Goal: Navigation & Orientation: Go to known website

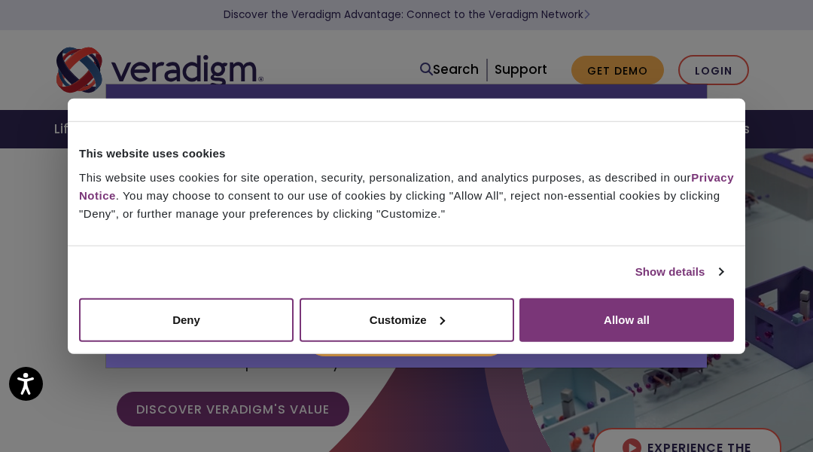
scroll to position [452, 0]
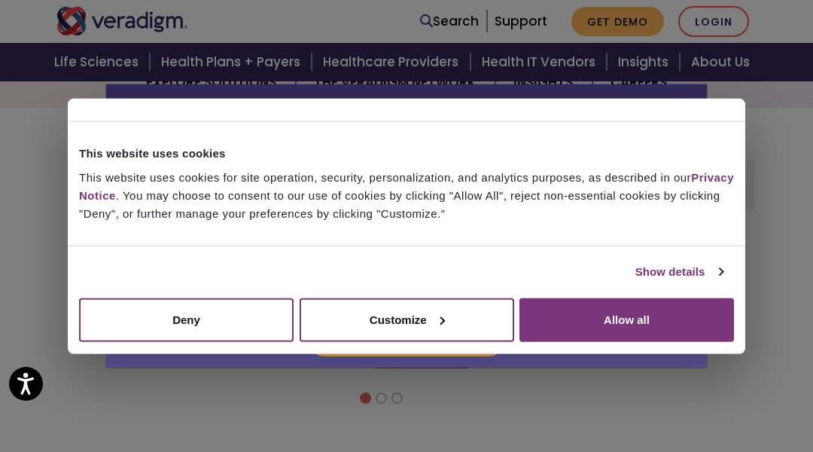
click at [75, 75] on div "Allscripts is now Veradigm Allscripts transitioned its solutions to the Veradig…" at bounding box center [406, 226] width 813 height 452
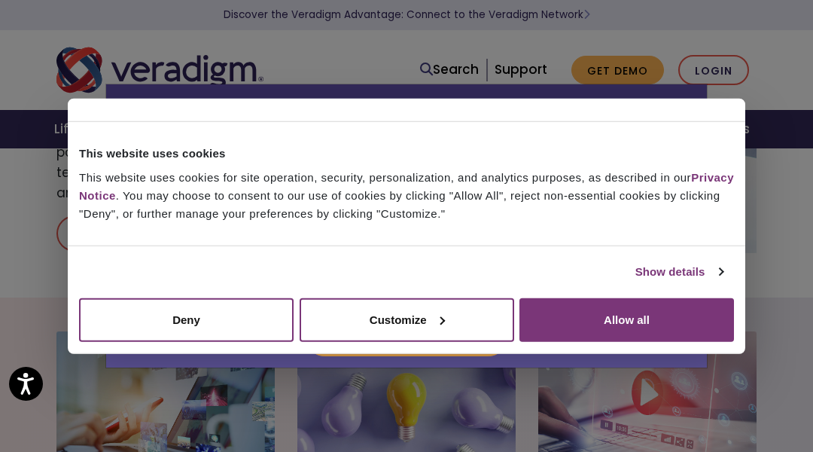
scroll to position [2103, 0]
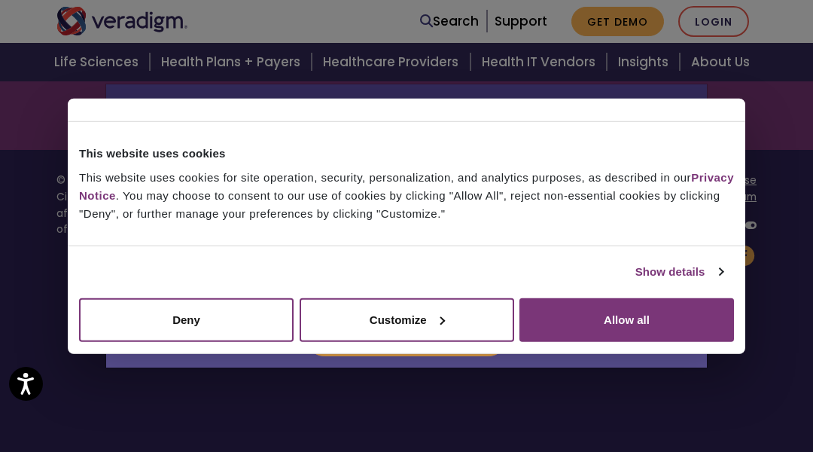
click at [75, 75] on div "Allscripts is now Veradigm Allscripts transitioned its solutions to the Veradig…" at bounding box center [406, 226] width 813 height 452
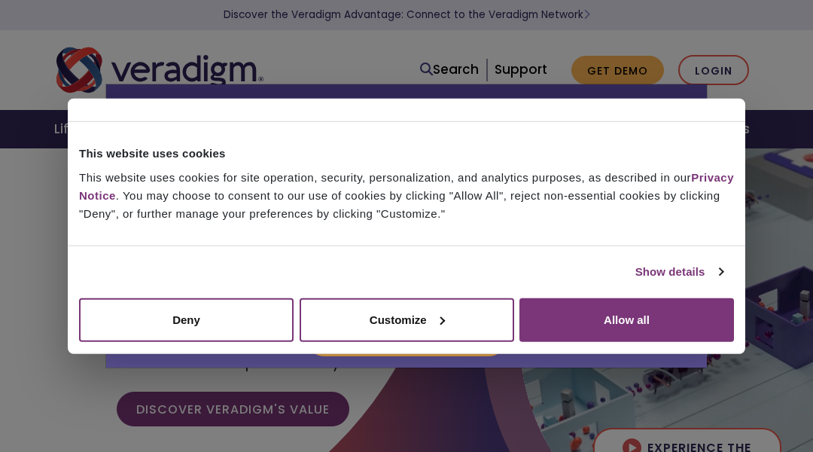
scroll to position [1945, 0]
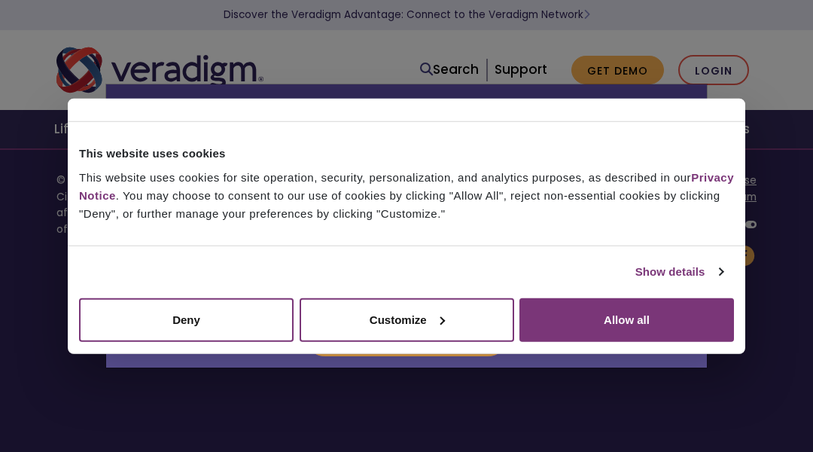
click at [75, 75] on div "Allscripts is now Veradigm Allscripts transitioned its solutions to the Veradig…" at bounding box center [406, 226] width 813 height 452
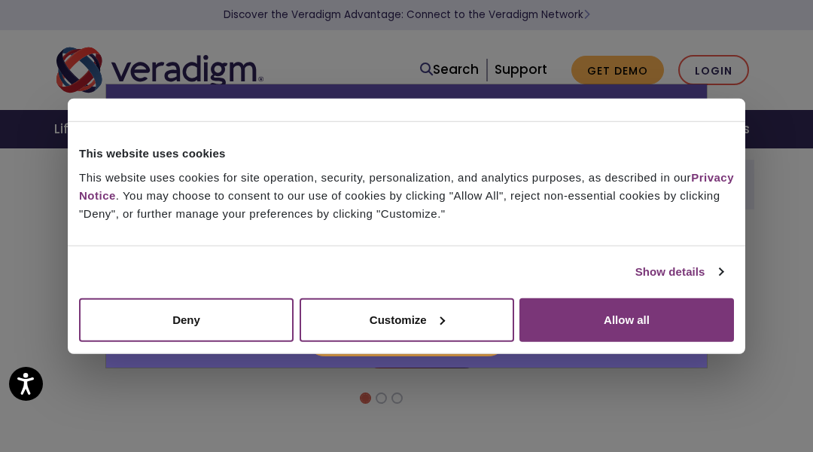
scroll to position [903, 0]
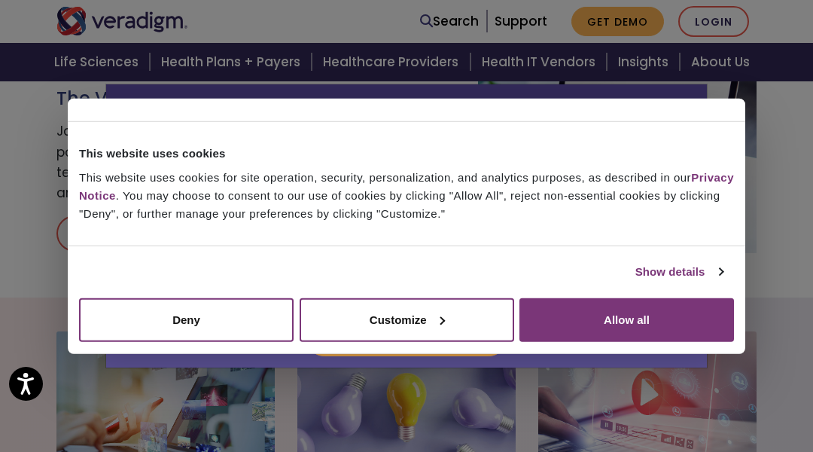
click at [75, 75] on div "Allscripts is now Veradigm Allscripts transitioned its solutions to the Veradig…" at bounding box center [406, 226] width 813 height 452
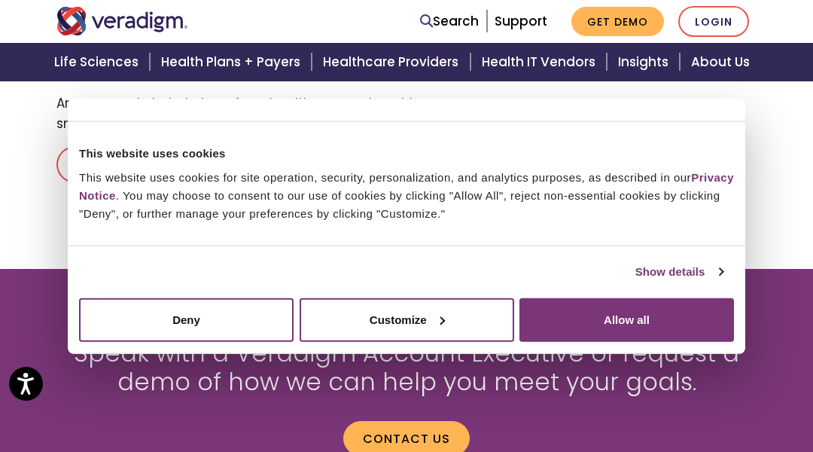
scroll to position [2491, 0]
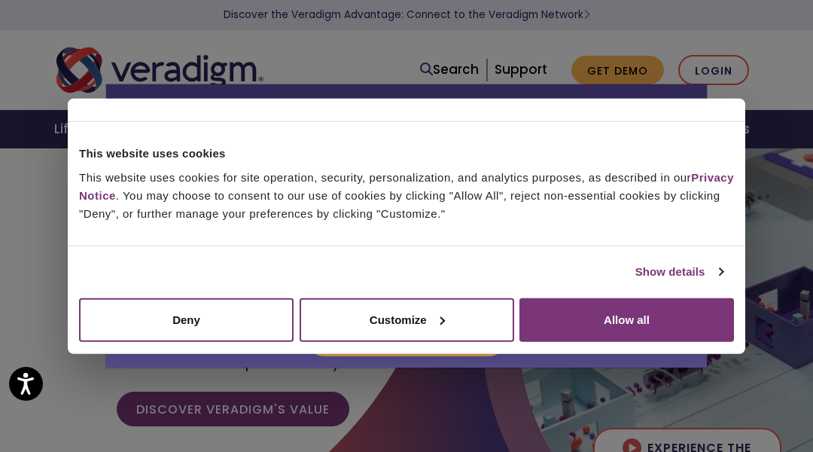
scroll to position [1945, 0]
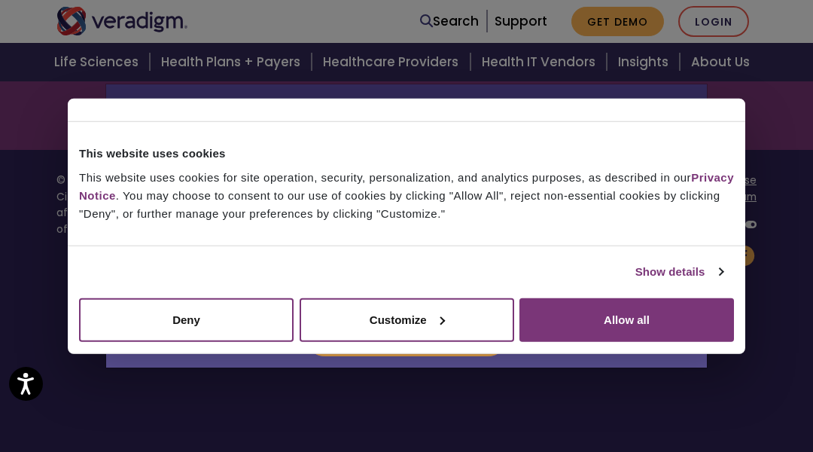
click at [75, 75] on div "Allscripts is now Veradigm Allscripts transitioned its solutions to the Veradig…" at bounding box center [406, 226] width 813 height 452
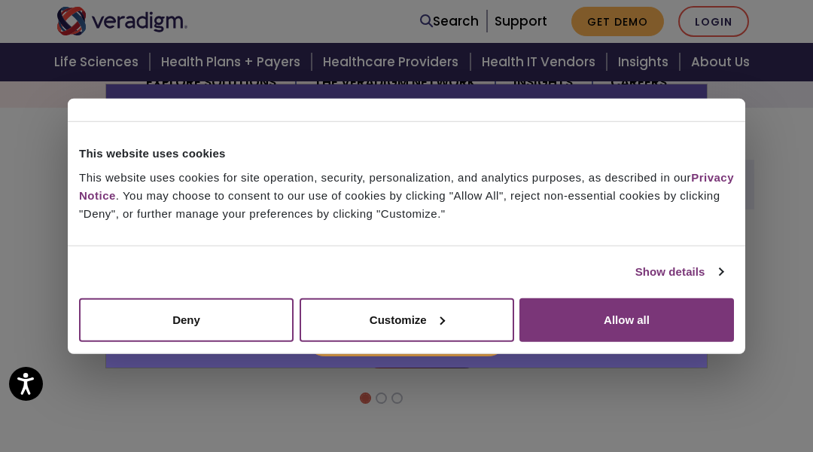
scroll to position [1945, 0]
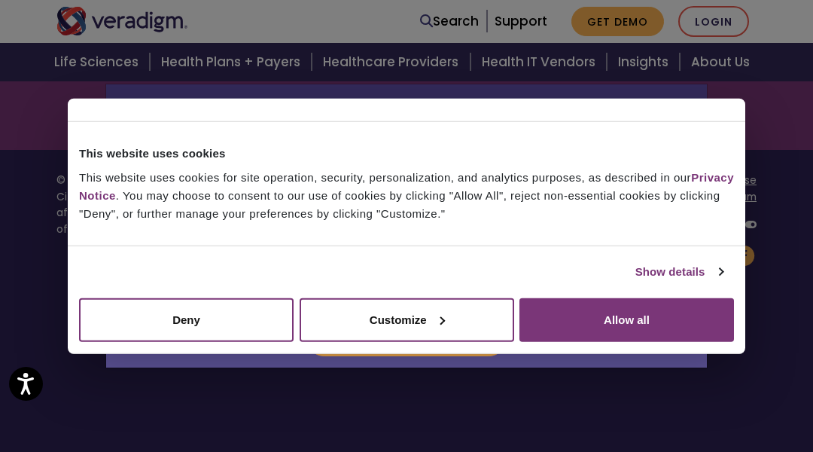
click at [75, 75] on div "Allscripts is now Veradigm Allscripts transitioned its solutions to the Veradig…" at bounding box center [406, 226] width 813 height 452
